Goal: Task Accomplishment & Management: Manage account settings

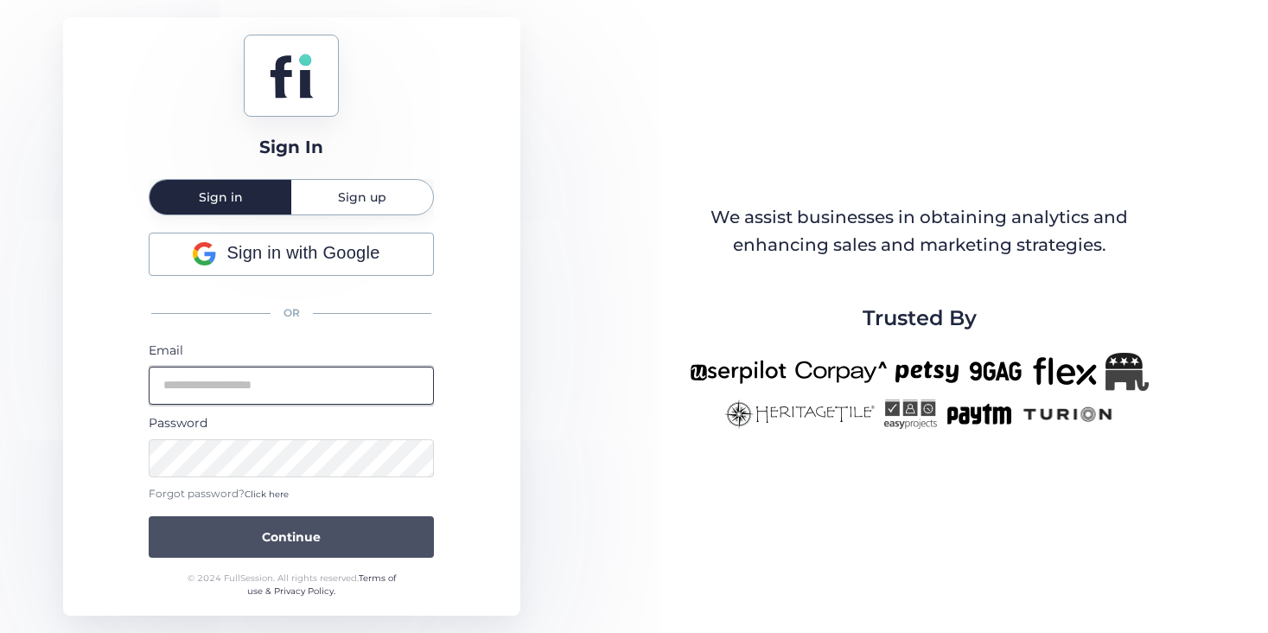
type input "****"
click at [283, 544] on div "Sign In Sign in Sign up Sign in with Google OR Email **** Password Forgot passw…" at bounding box center [291, 316] width 456 height 598
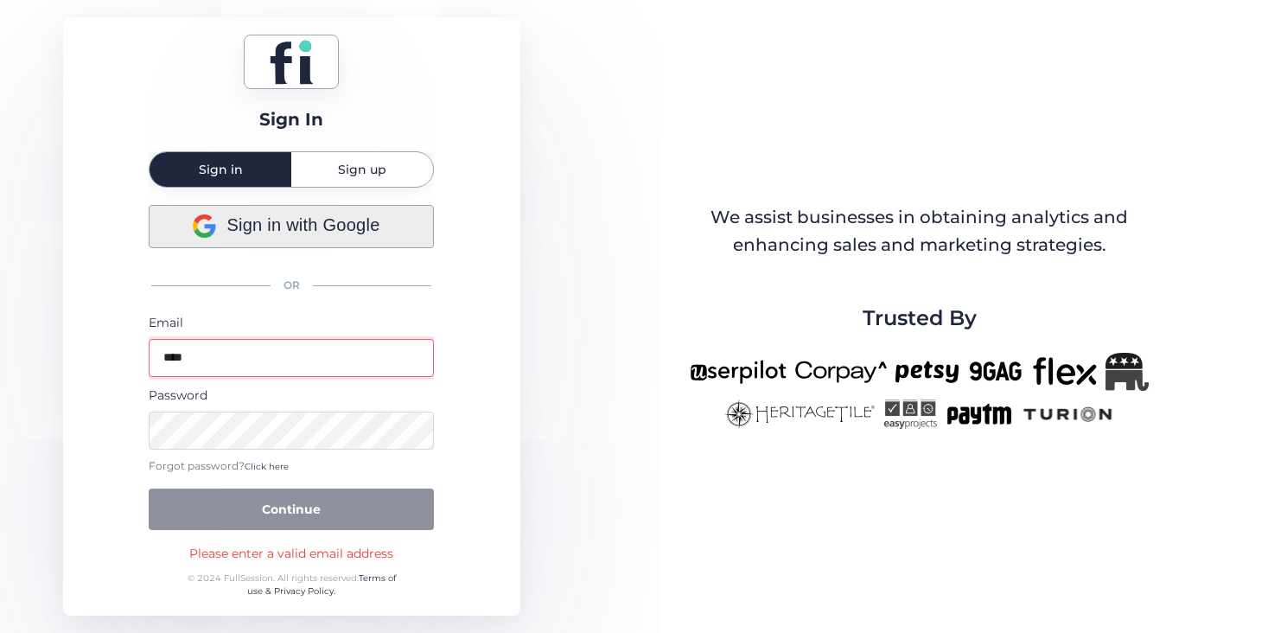
click at [291, 214] on span "Sign in with Google" at bounding box center [302, 225] width 153 height 27
